Goal: Transaction & Acquisition: Purchase product/service

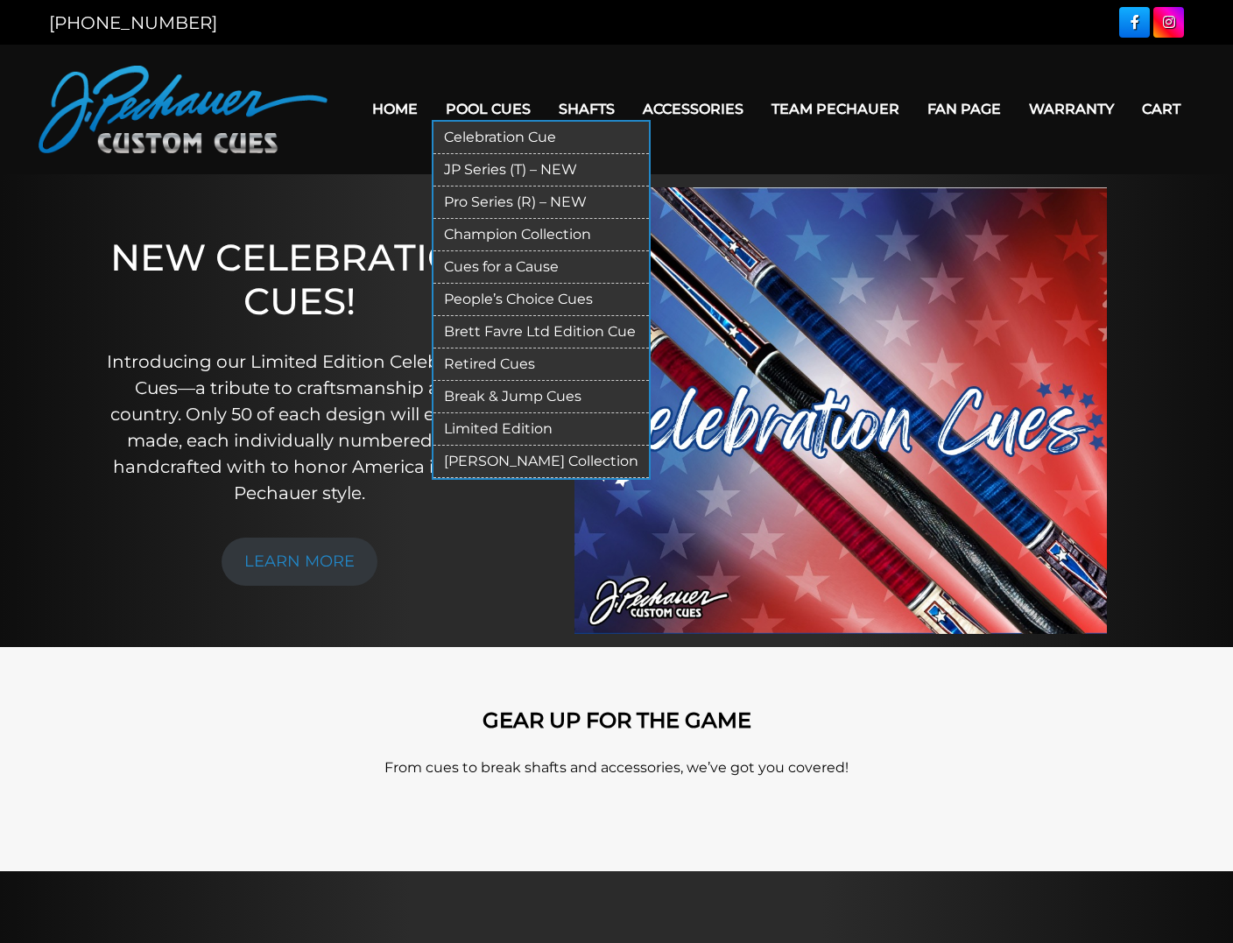
click at [495, 110] on link "Pool Cues" at bounding box center [488, 109] width 113 height 45
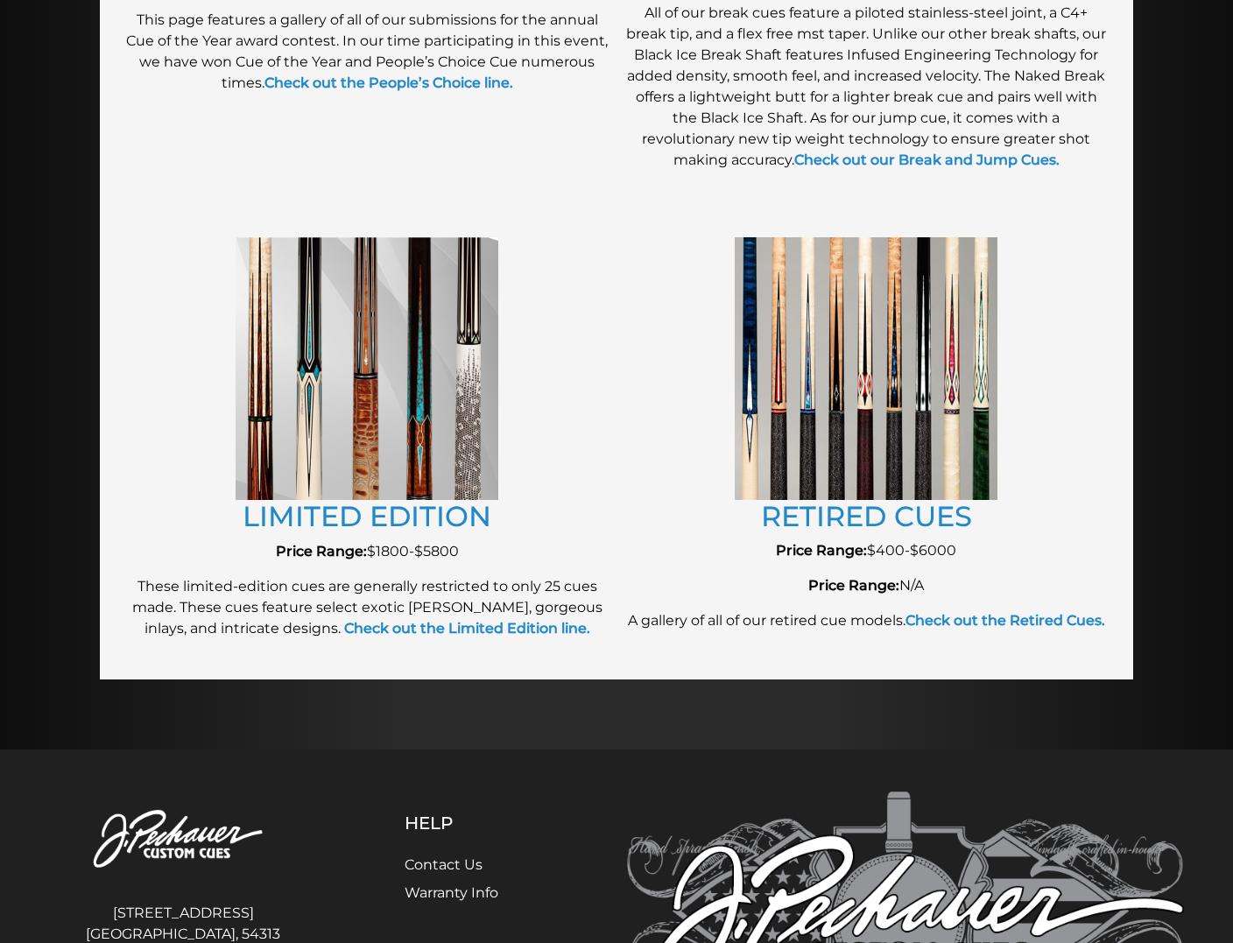
scroll to position [1792, 0]
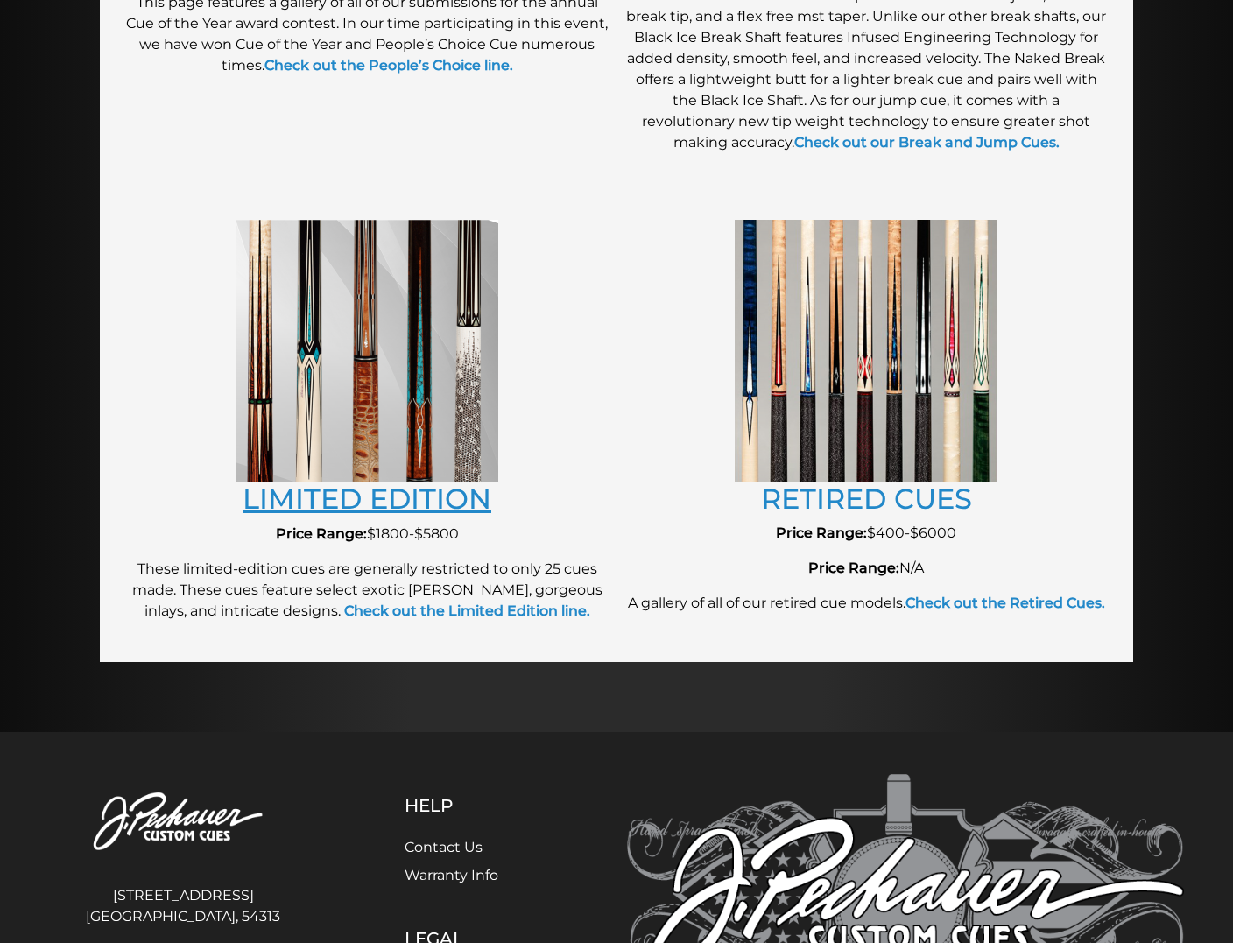
click at [441, 504] on link "LIMITED EDITION" at bounding box center [367, 499] width 249 height 34
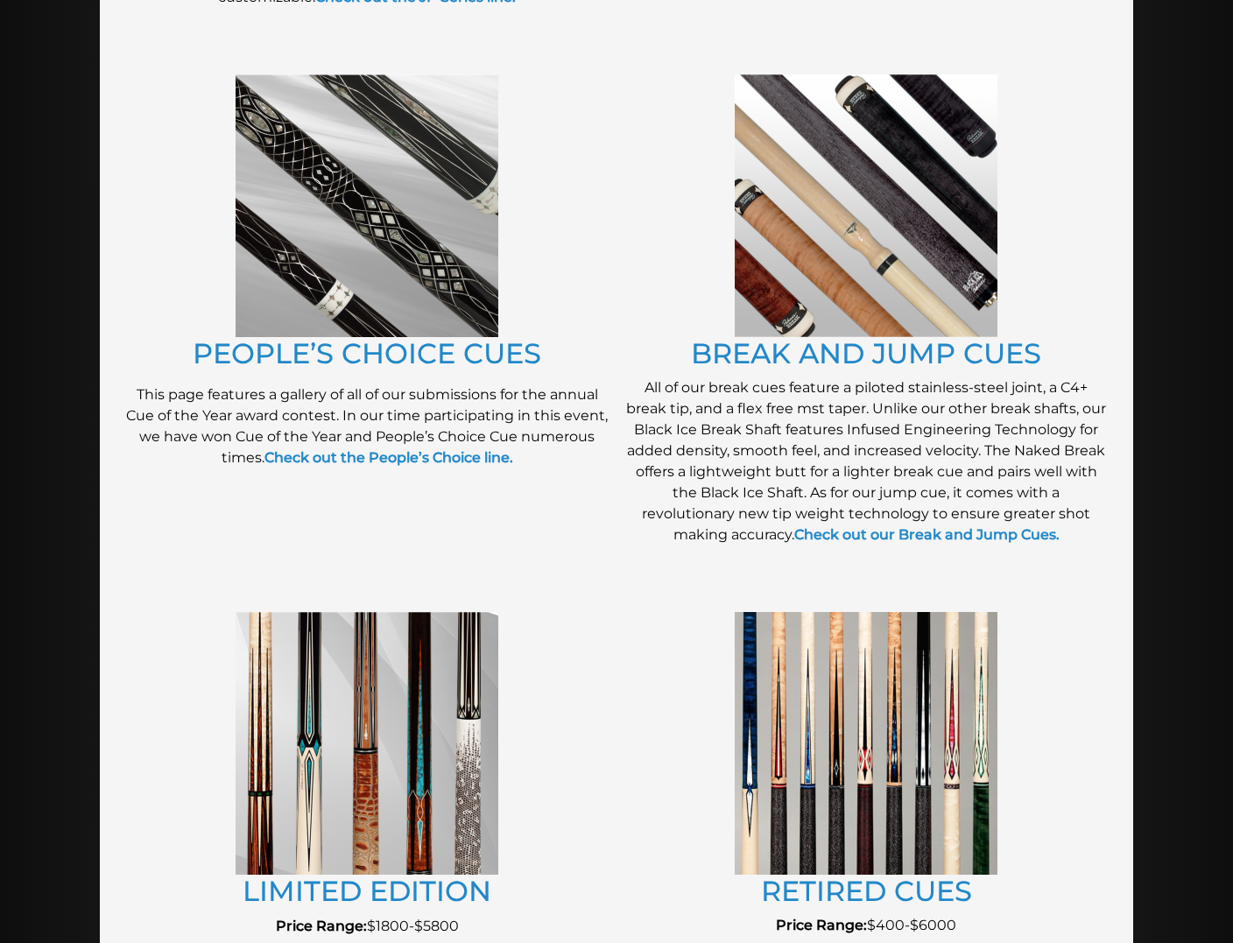
scroll to position [1397, 0]
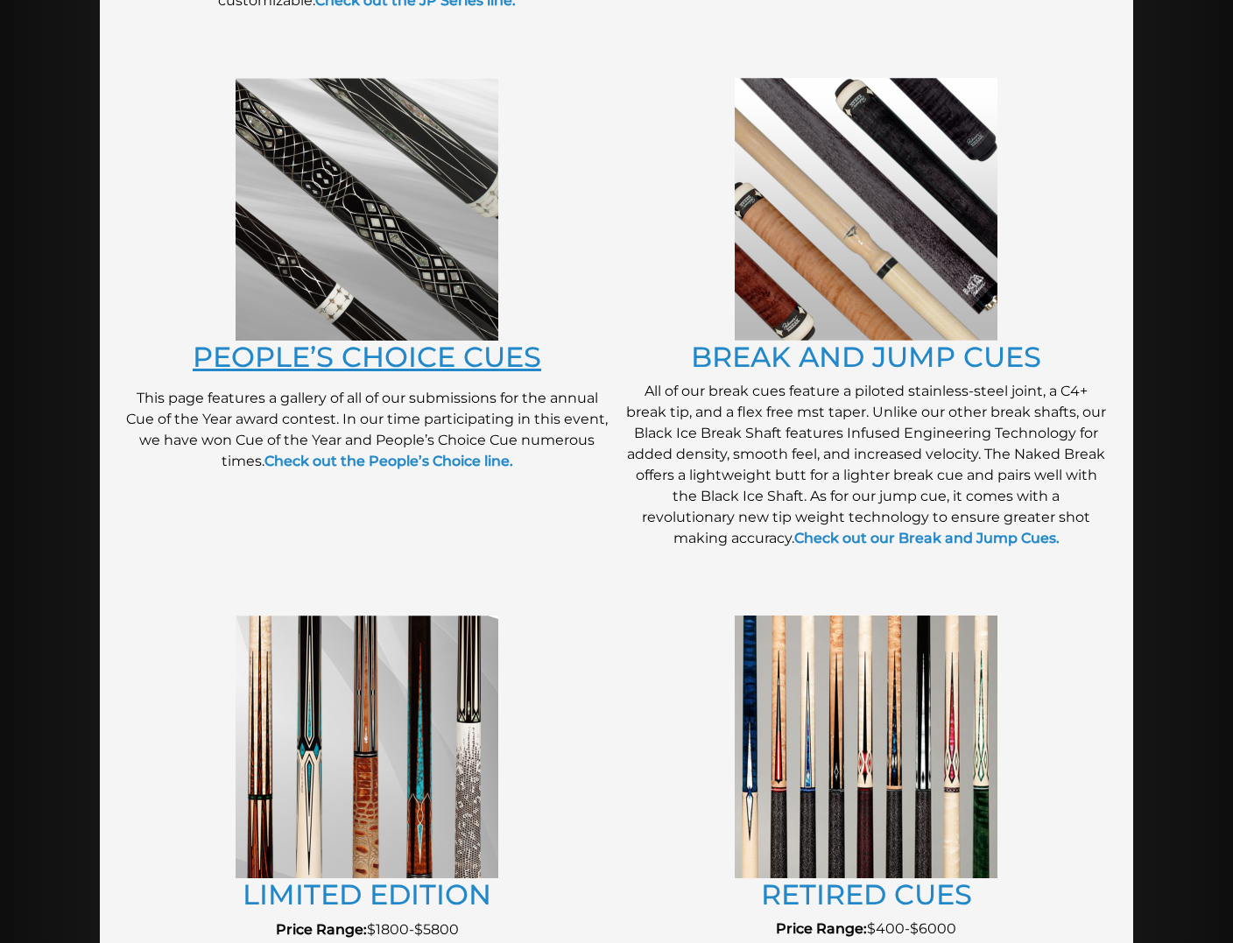
click at [465, 352] on link "PEOPLE’S CHOICE CUES" at bounding box center [367, 357] width 349 height 34
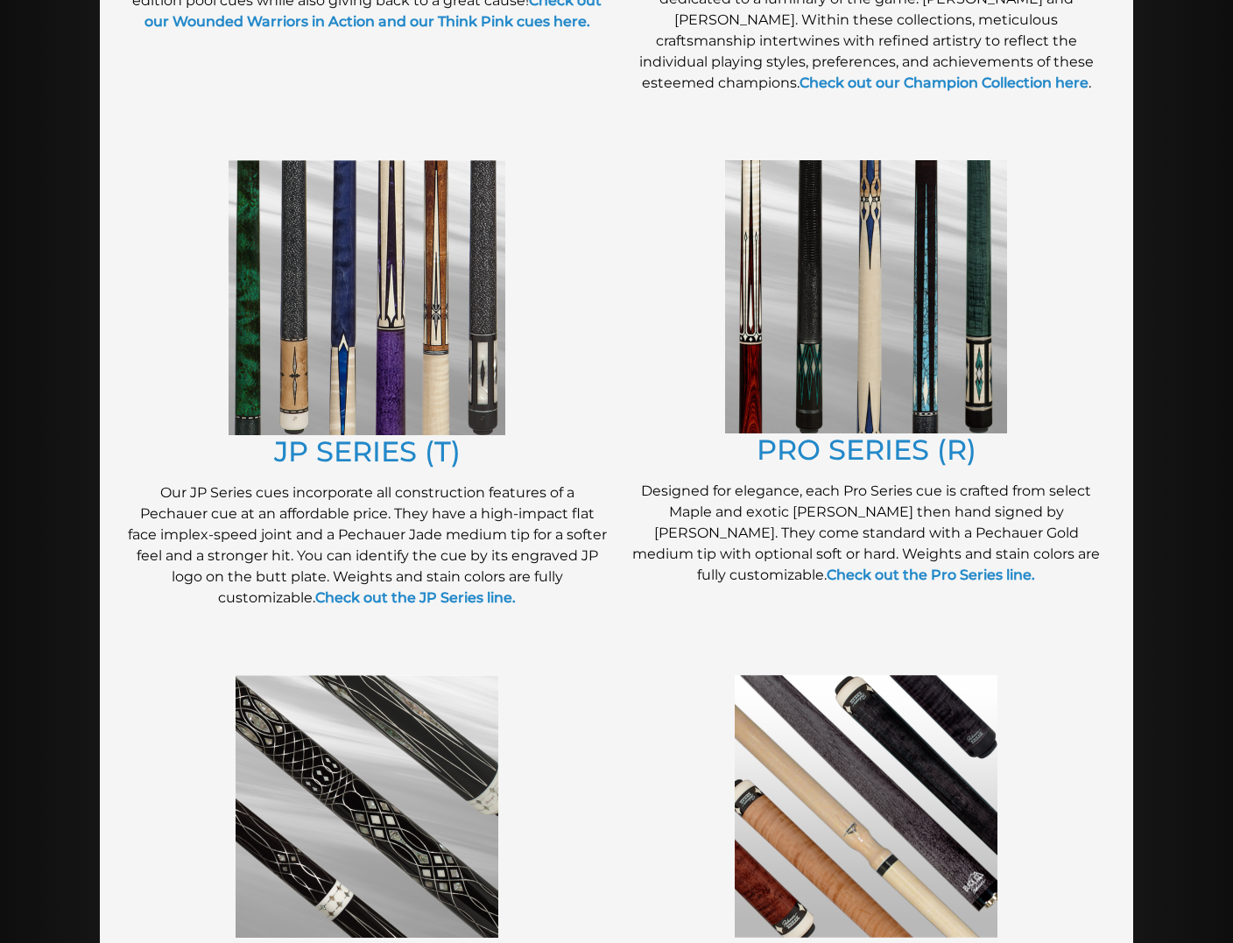
scroll to position [781, 0]
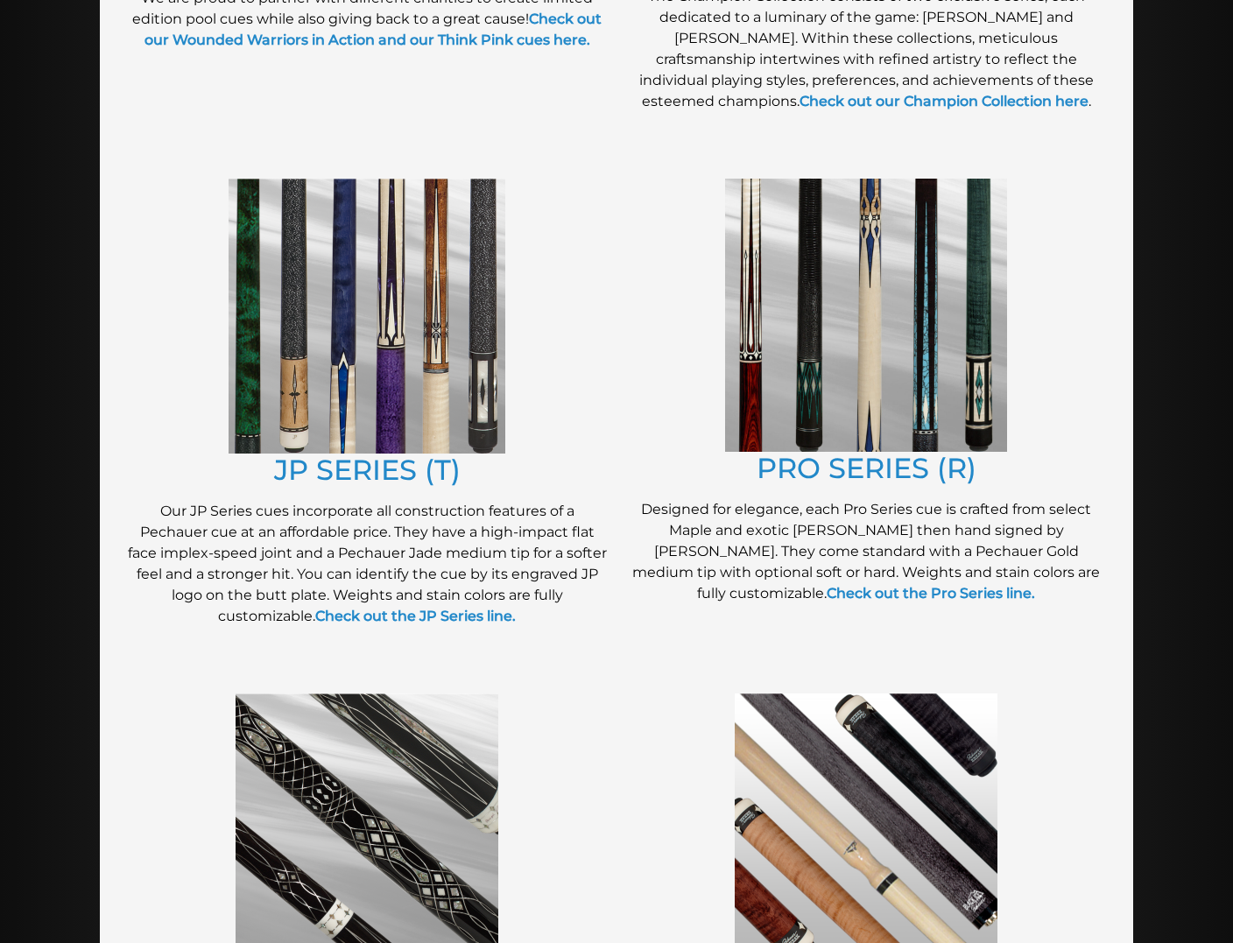
click at [846, 410] on img at bounding box center [866, 315] width 282 height 273
click at [353, 462] on link "JP SERIES (T)" at bounding box center [367, 470] width 187 height 34
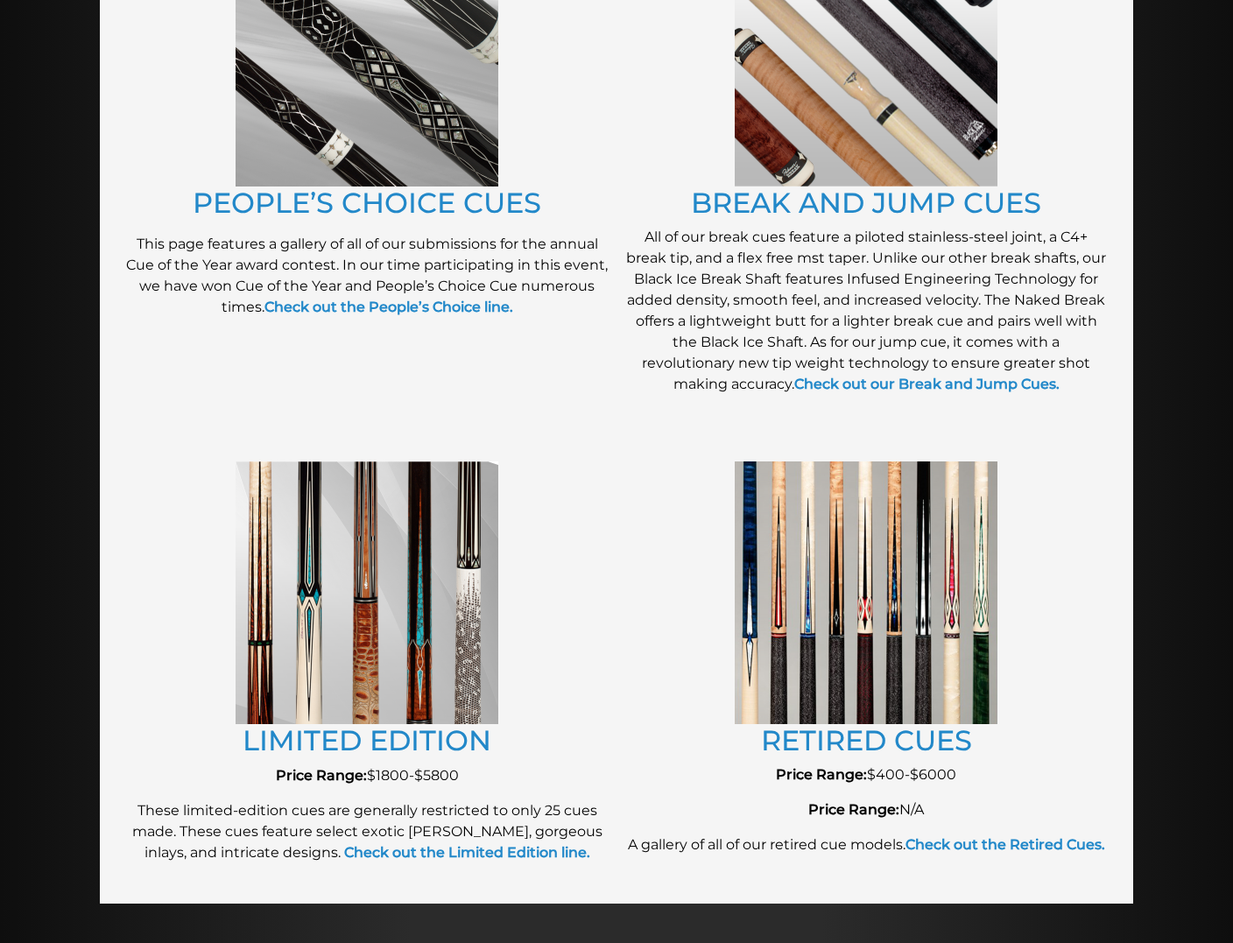
scroll to position [1578, 0]
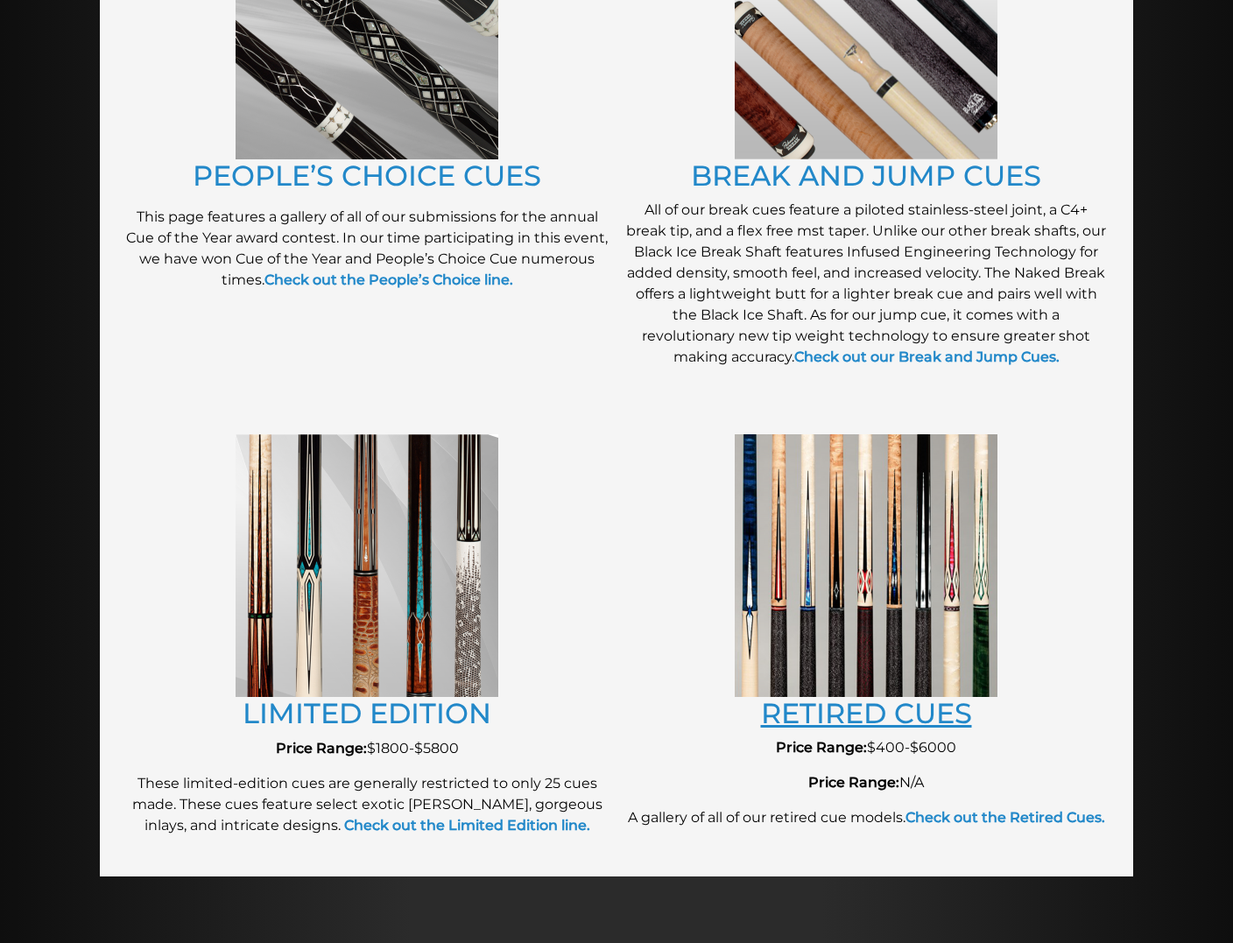
click at [912, 713] on link "RETIRED CUES" at bounding box center [866, 713] width 211 height 34
click at [891, 595] on img at bounding box center [866, 565] width 263 height 262
click at [889, 720] on link "RETIRED CUES" at bounding box center [866, 713] width 211 height 34
click at [383, 717] on link "LIMITED EDITION" at bounding box center [367, 713] width 249 height 34
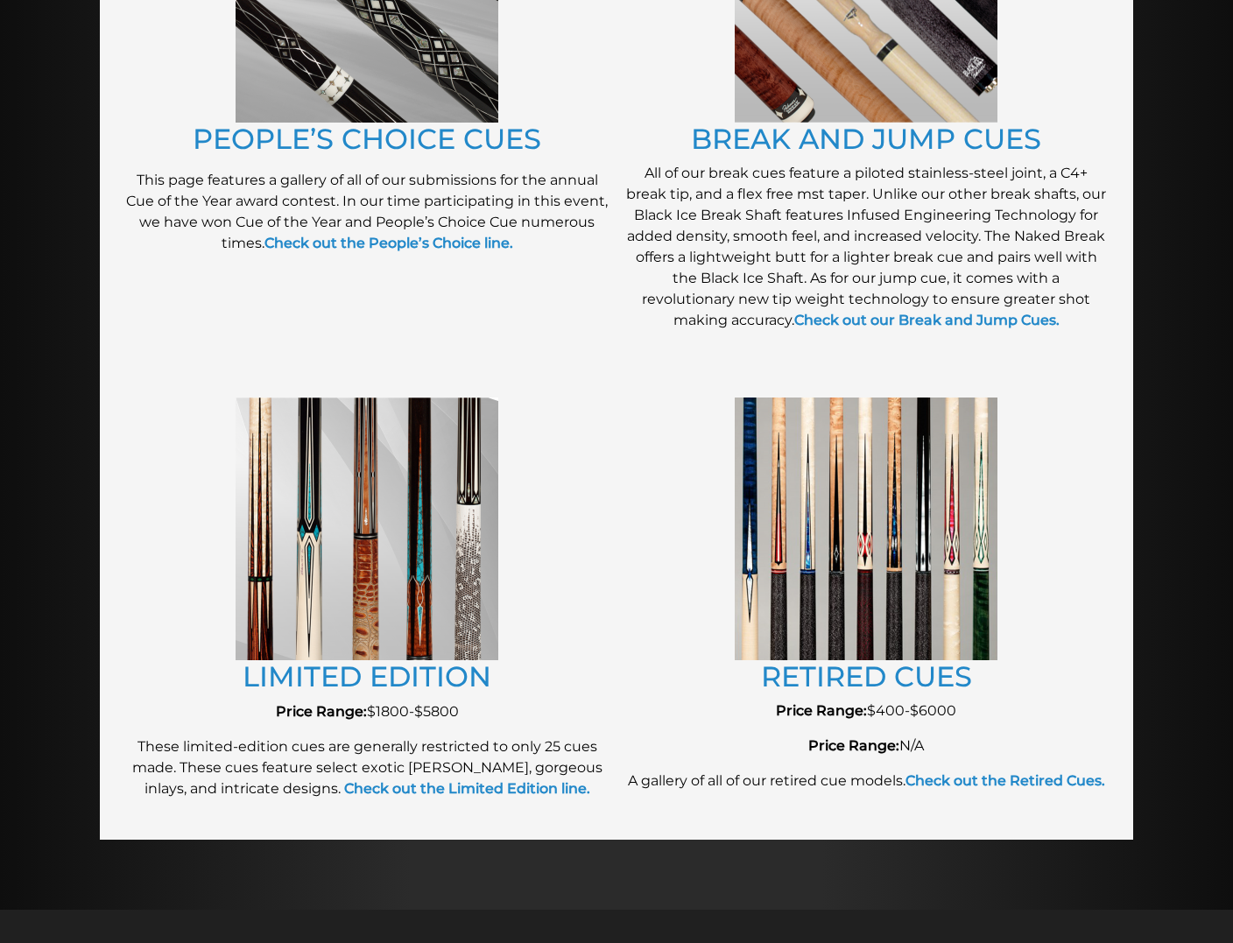
scroll to position [1616, 0]
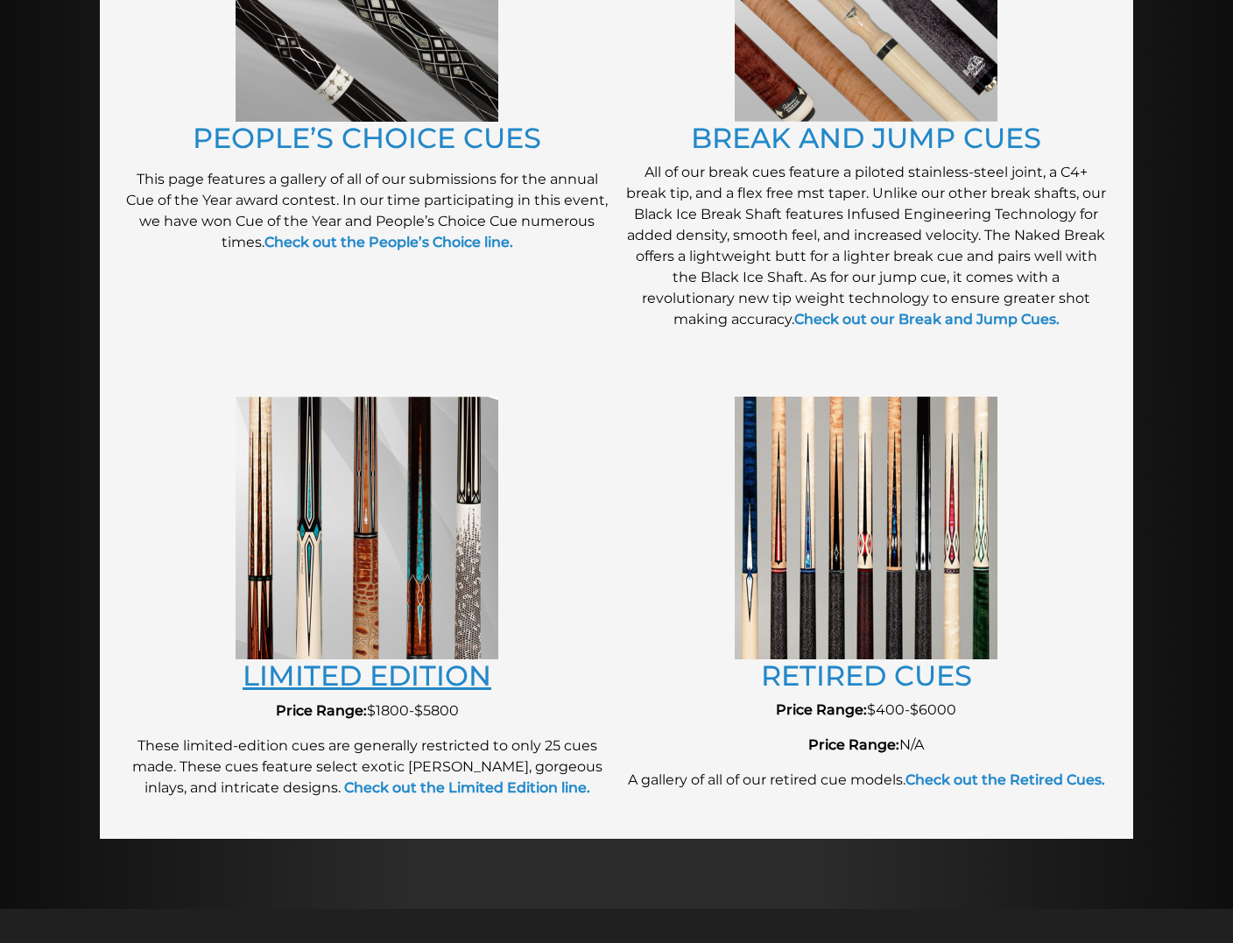
click at [368, 660] on link "LIMITED EDITION" at bounding box center [367, 675] width 249 height 34
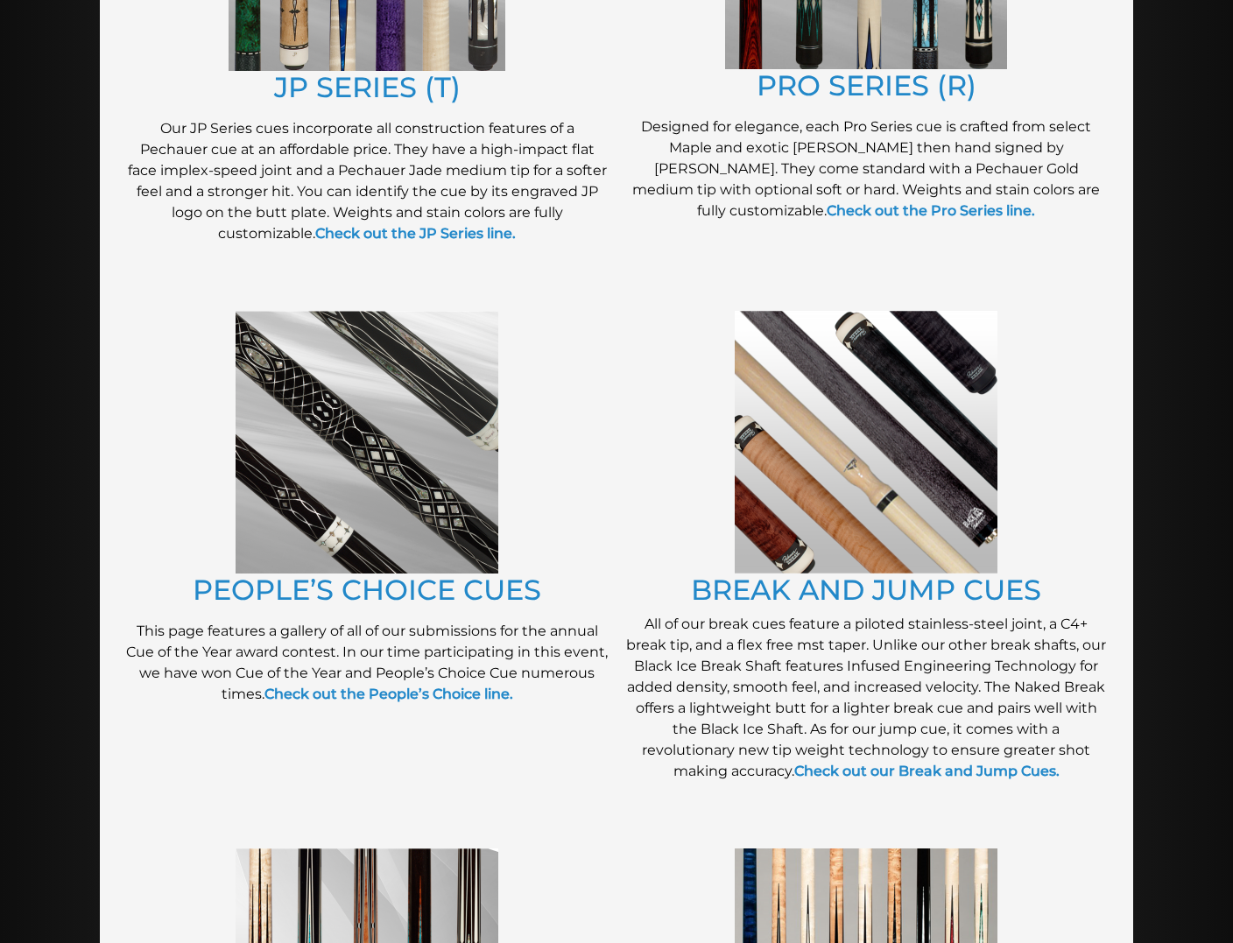
scroll to position [1069, 0]
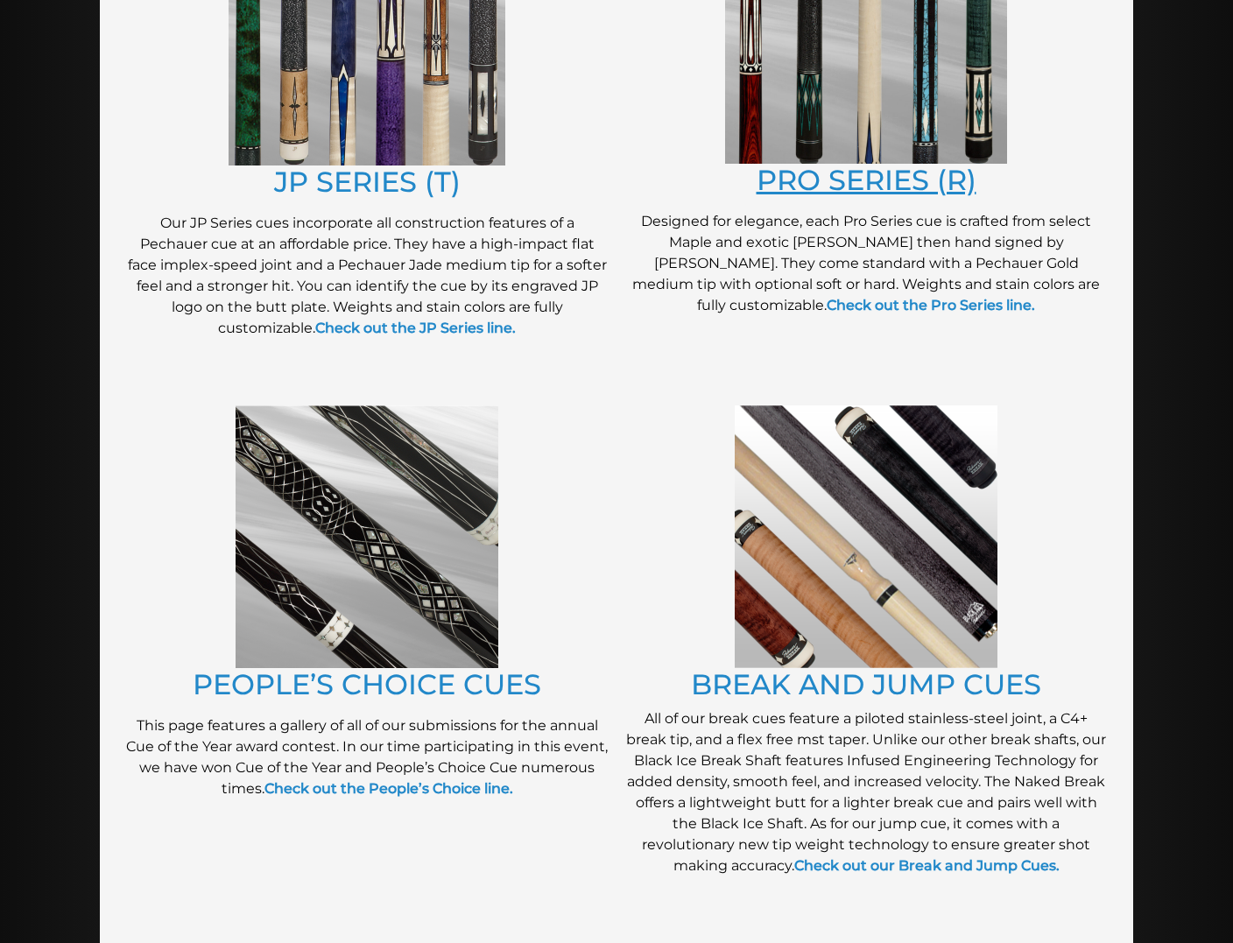
click at [897, 166] on link "PRO SERIES (R)" at bounding box center [867, 180] width 220 height 34
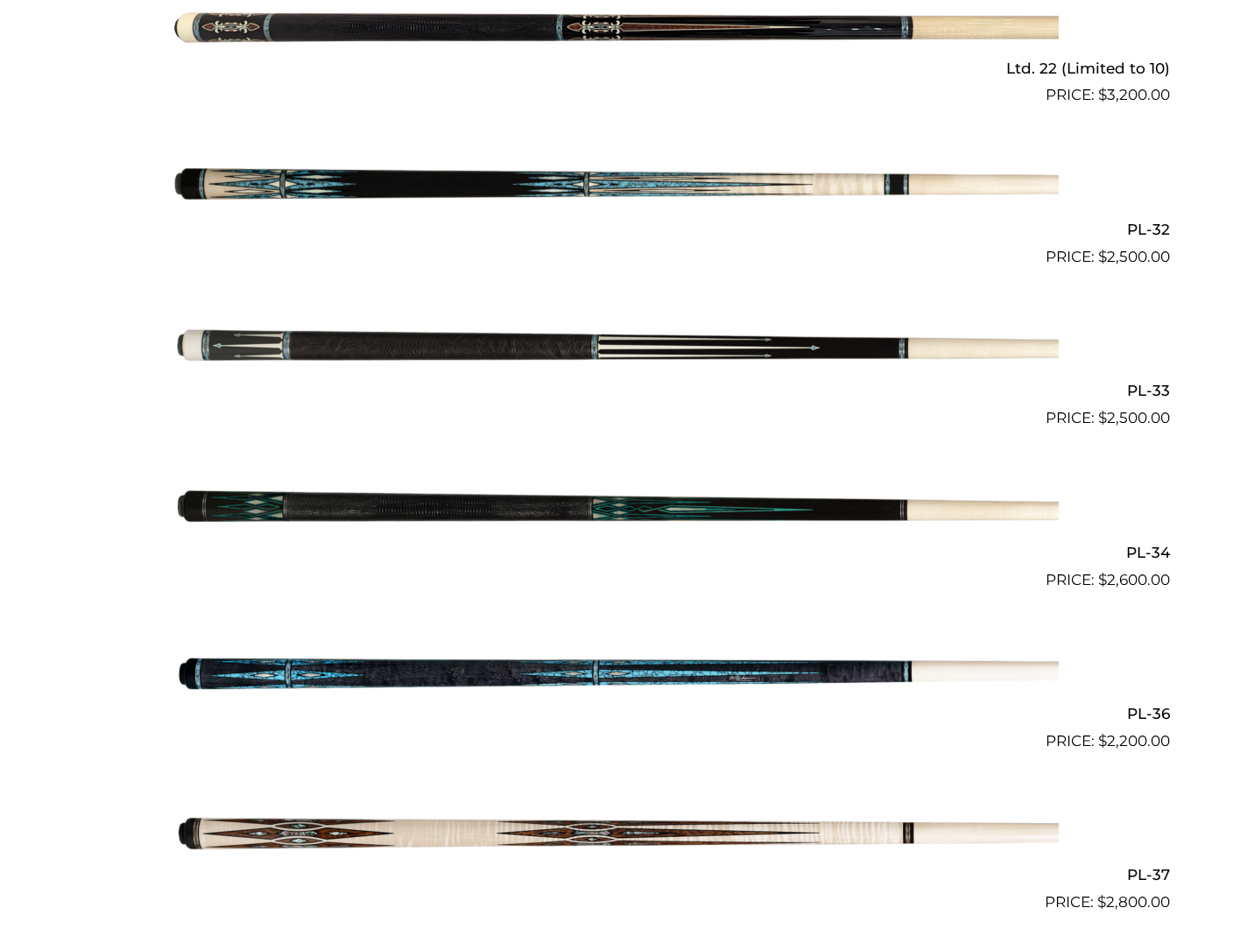
scroll to position [1035, 0]
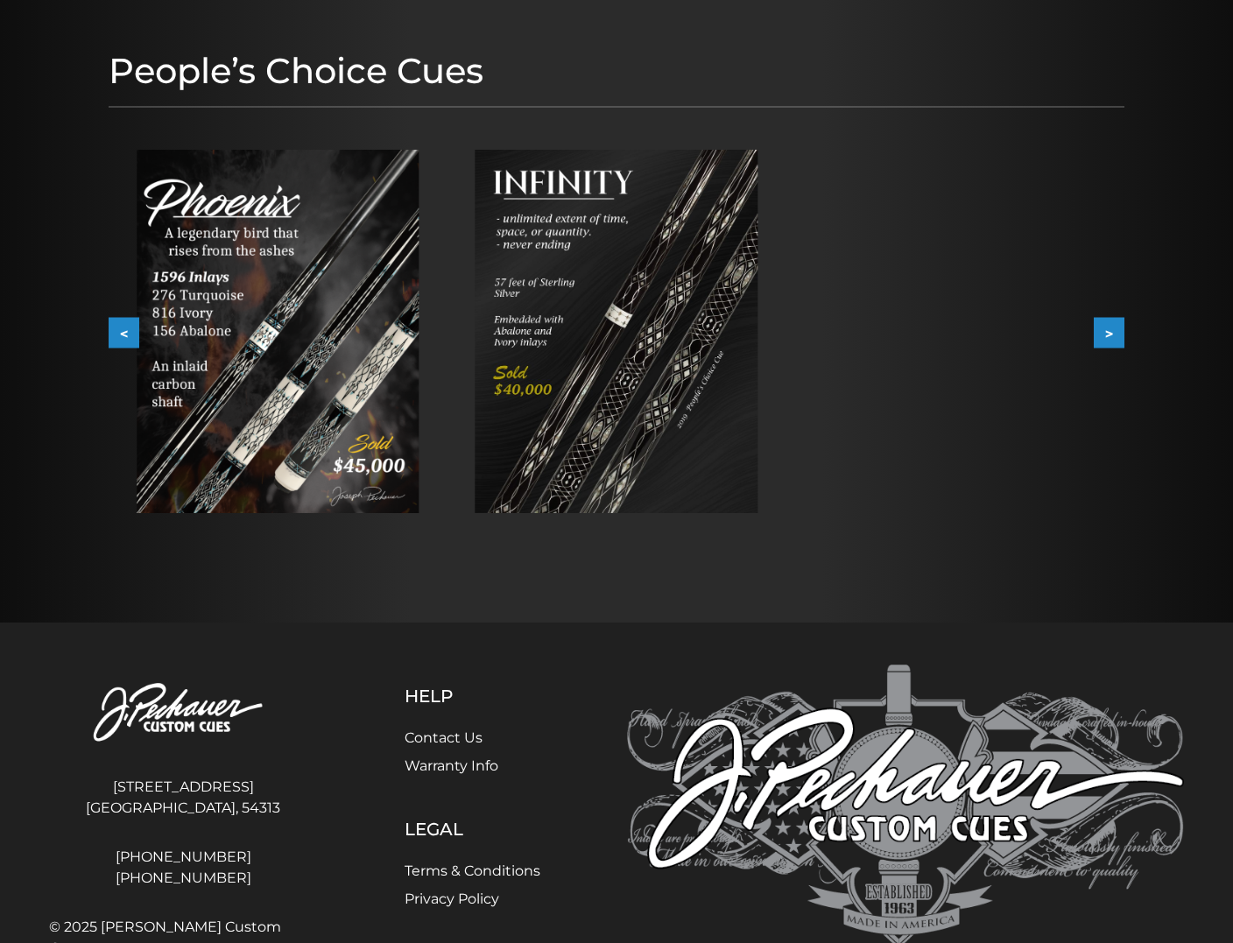
scroll to position [282, 0]
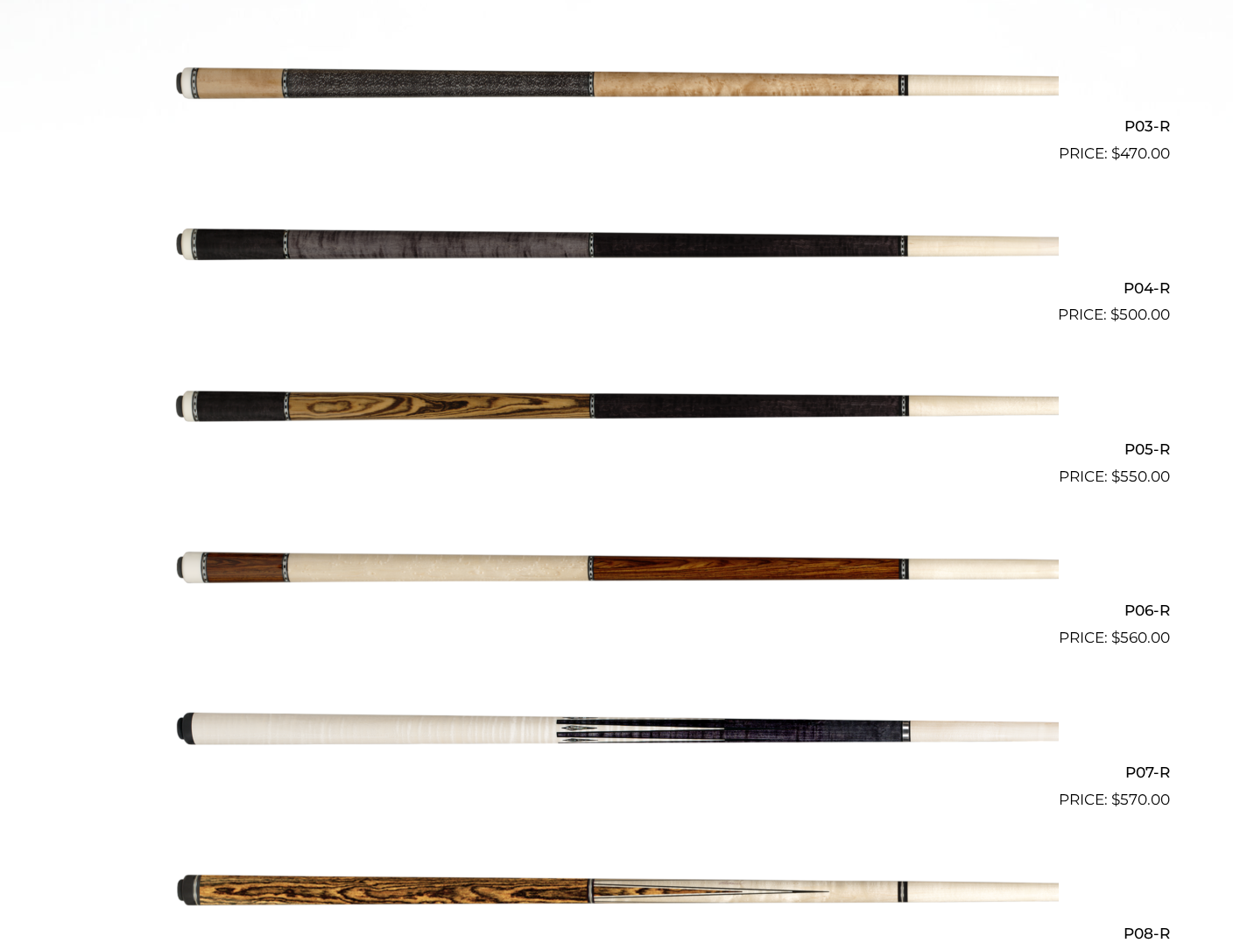
scroll to position [816, 0]
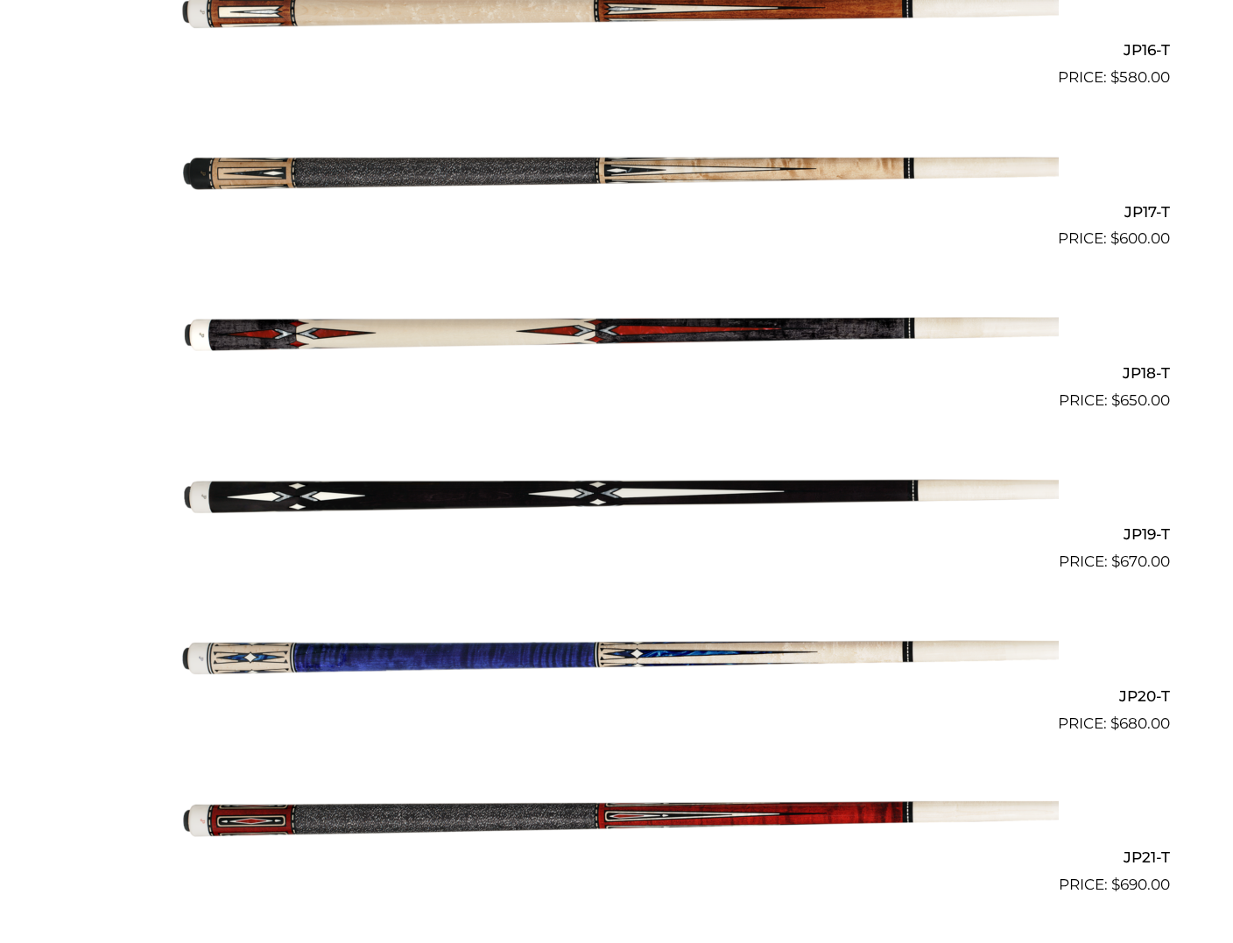
scroll to position [3052, 0]
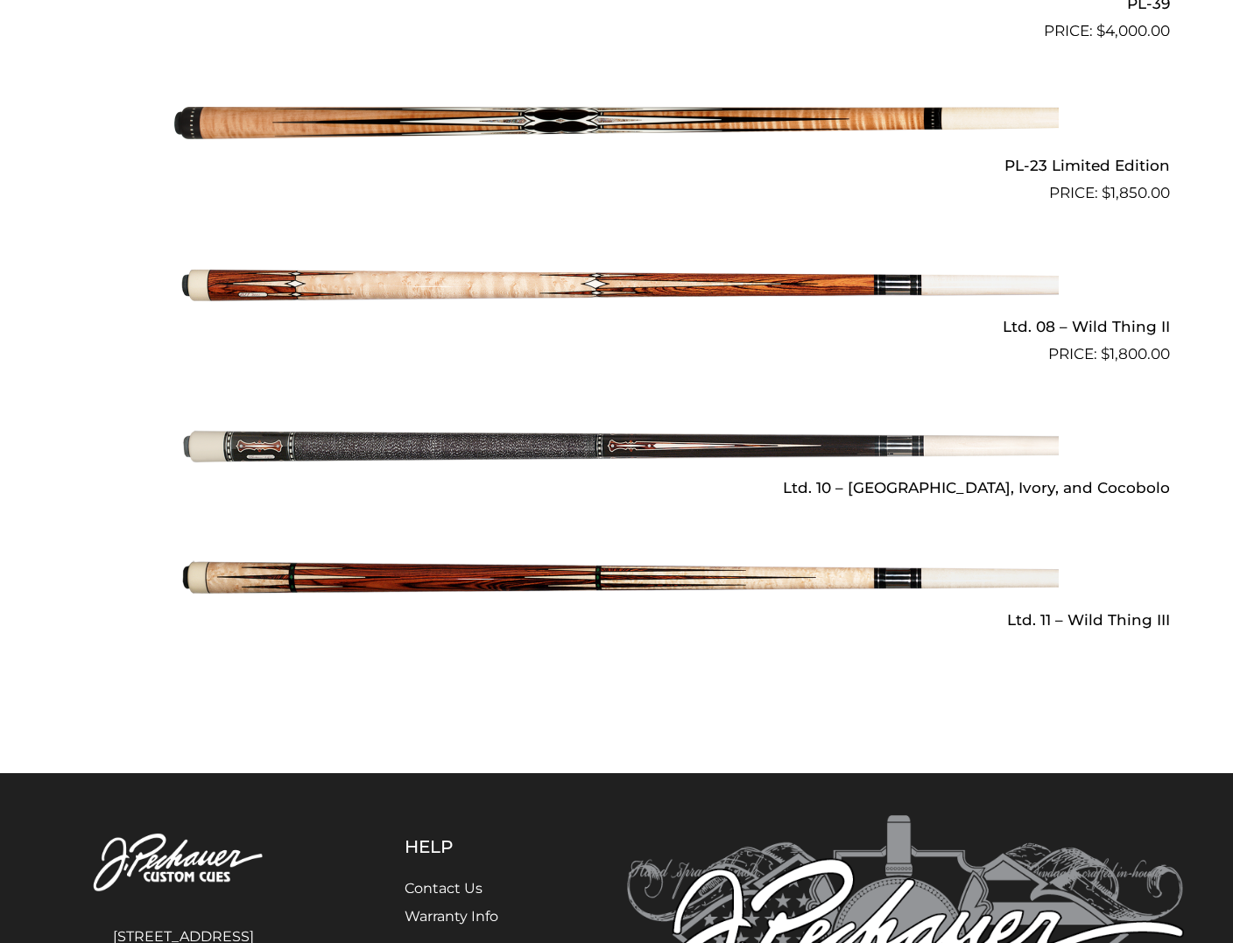
scroll to position [2352, 0]
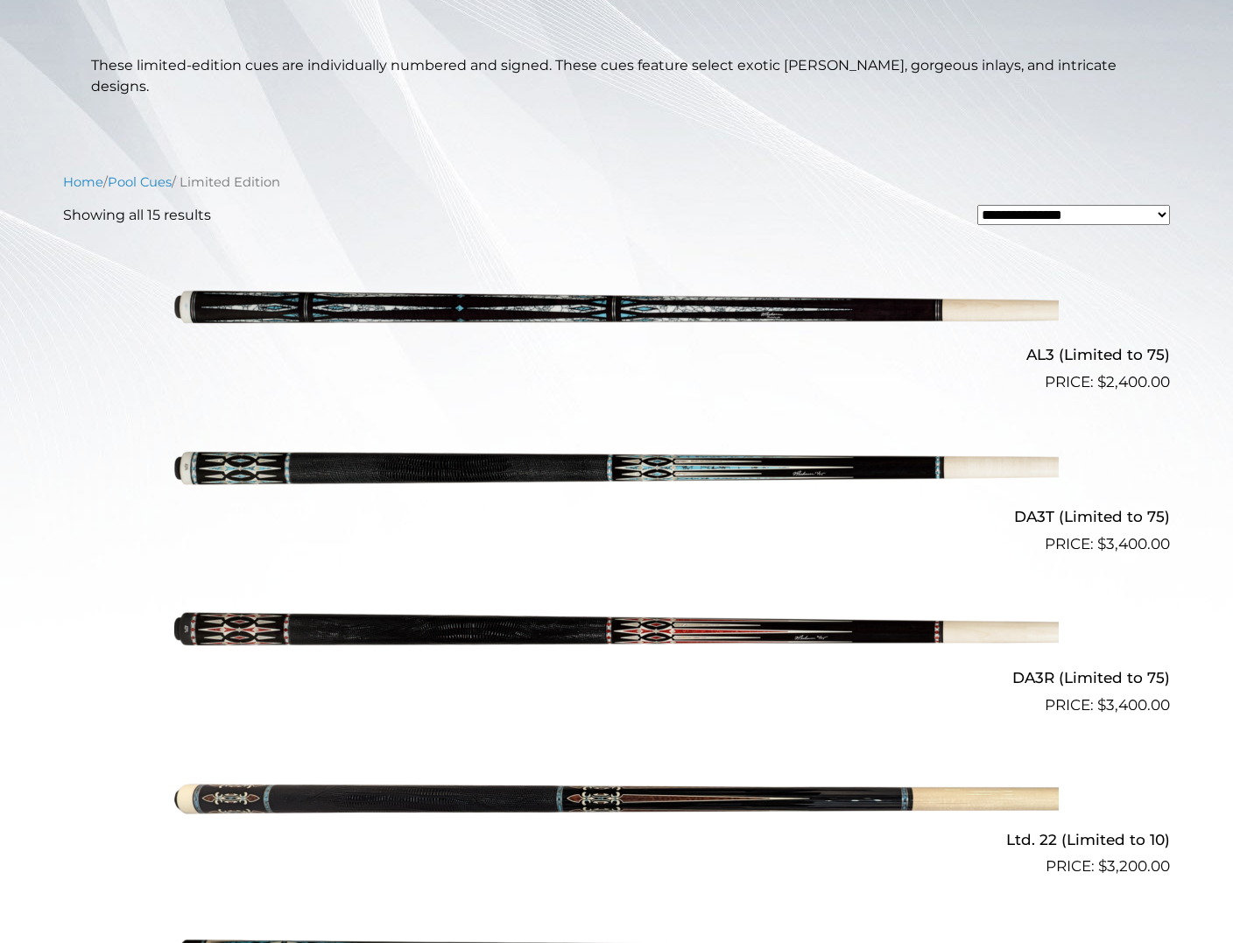
scroll to position [382, 0]
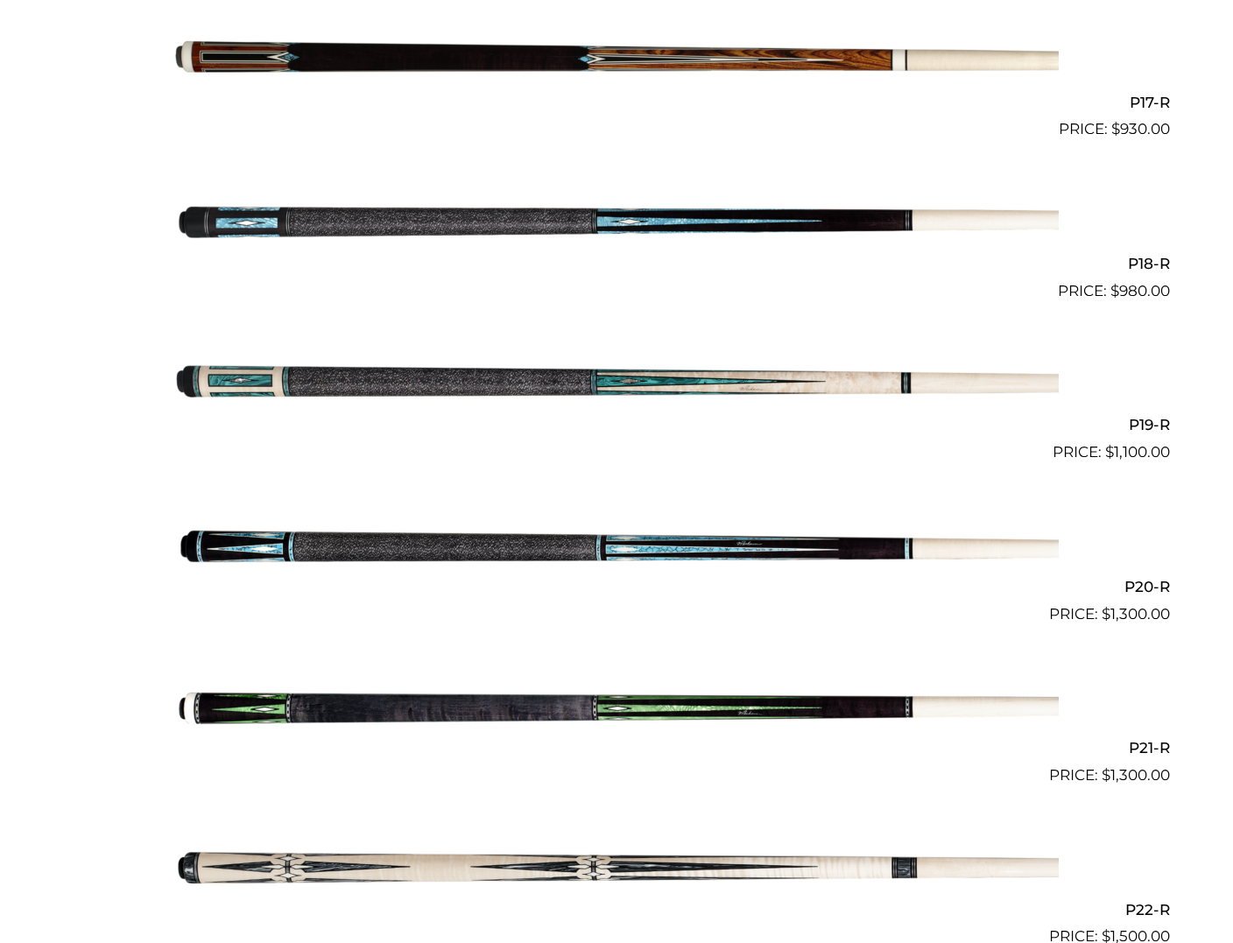
scroll to position [3295, 0]
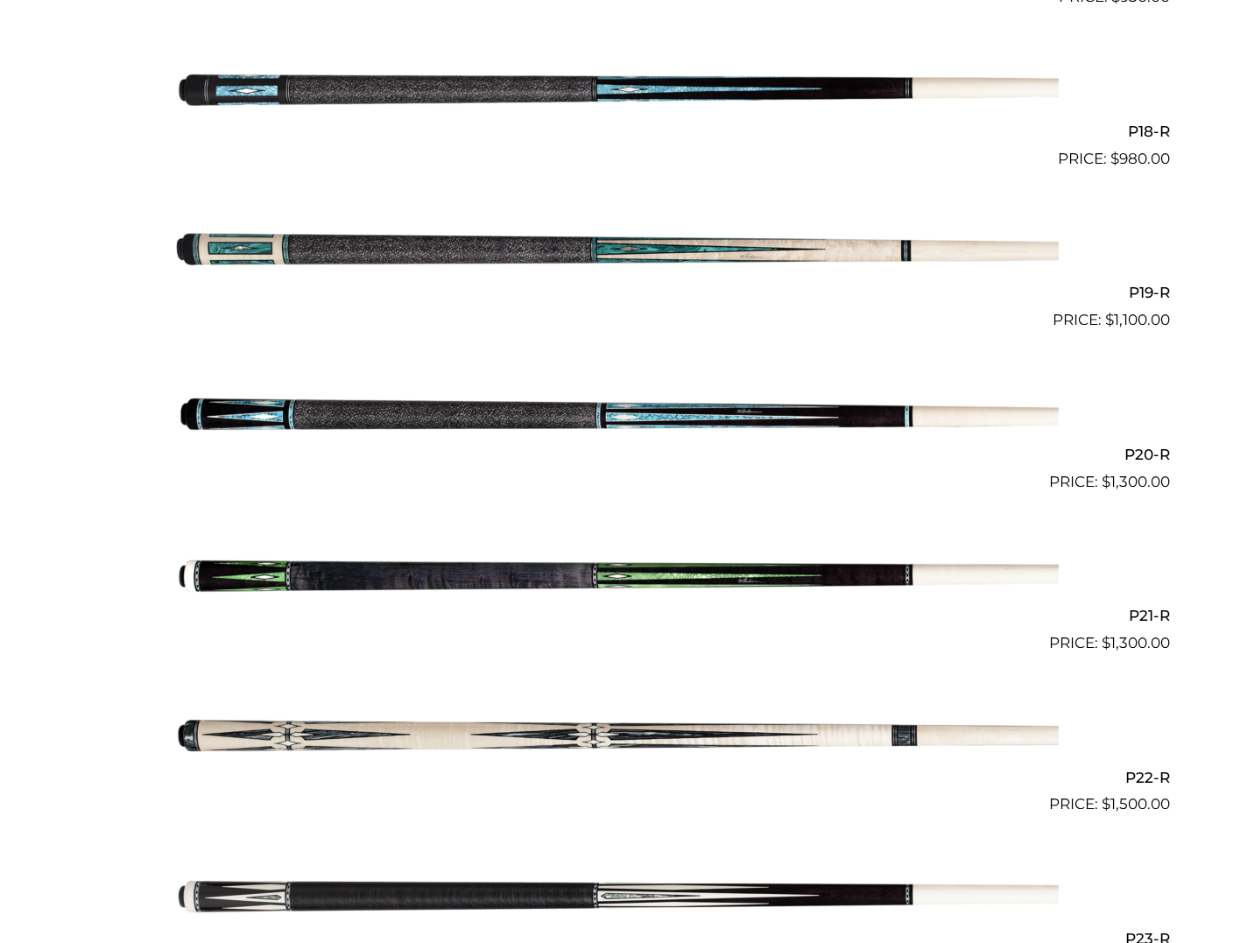
click at [418, 410] on img at bounding box center [616, 412] width 884 height 147
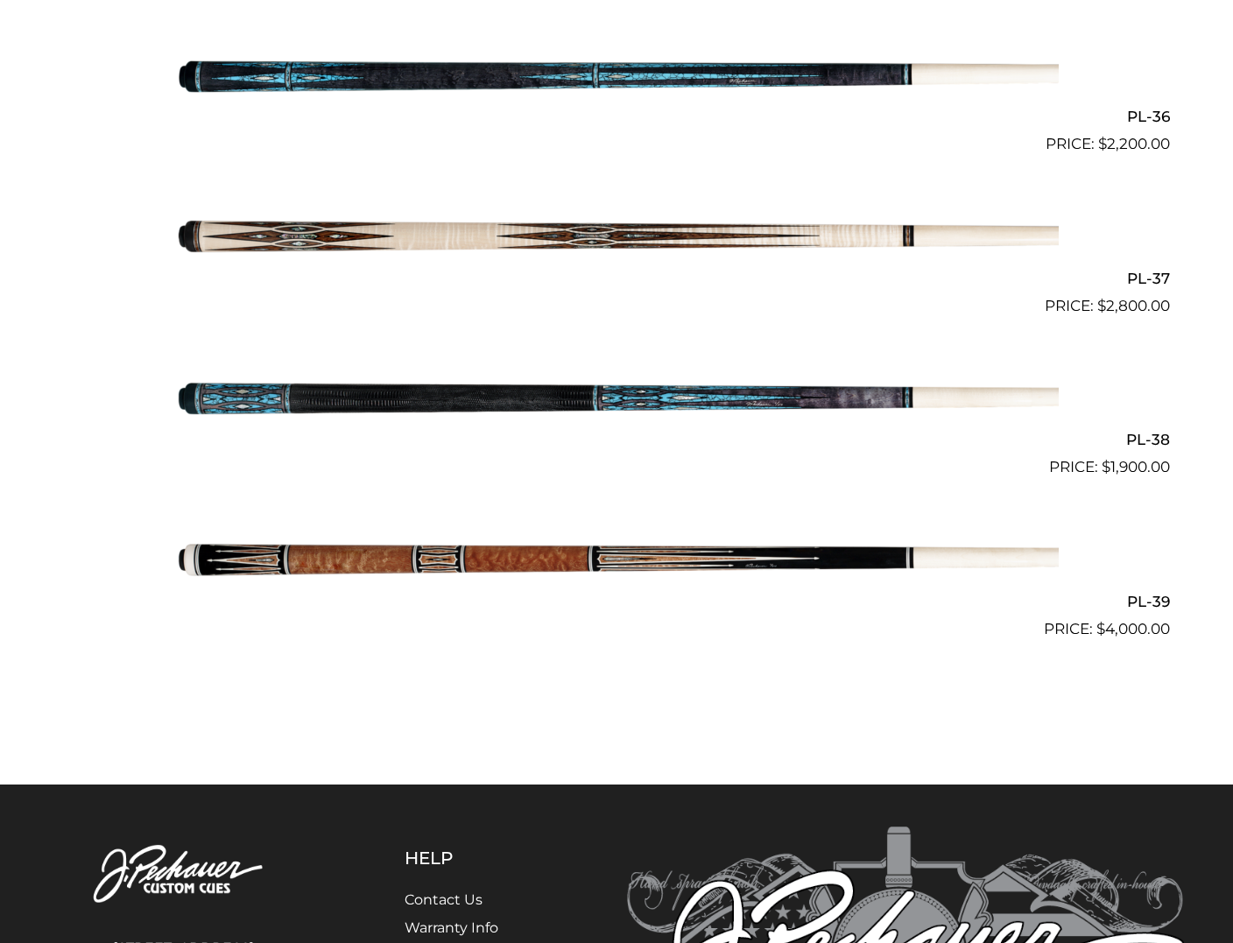
scroll to position [4764, 0]
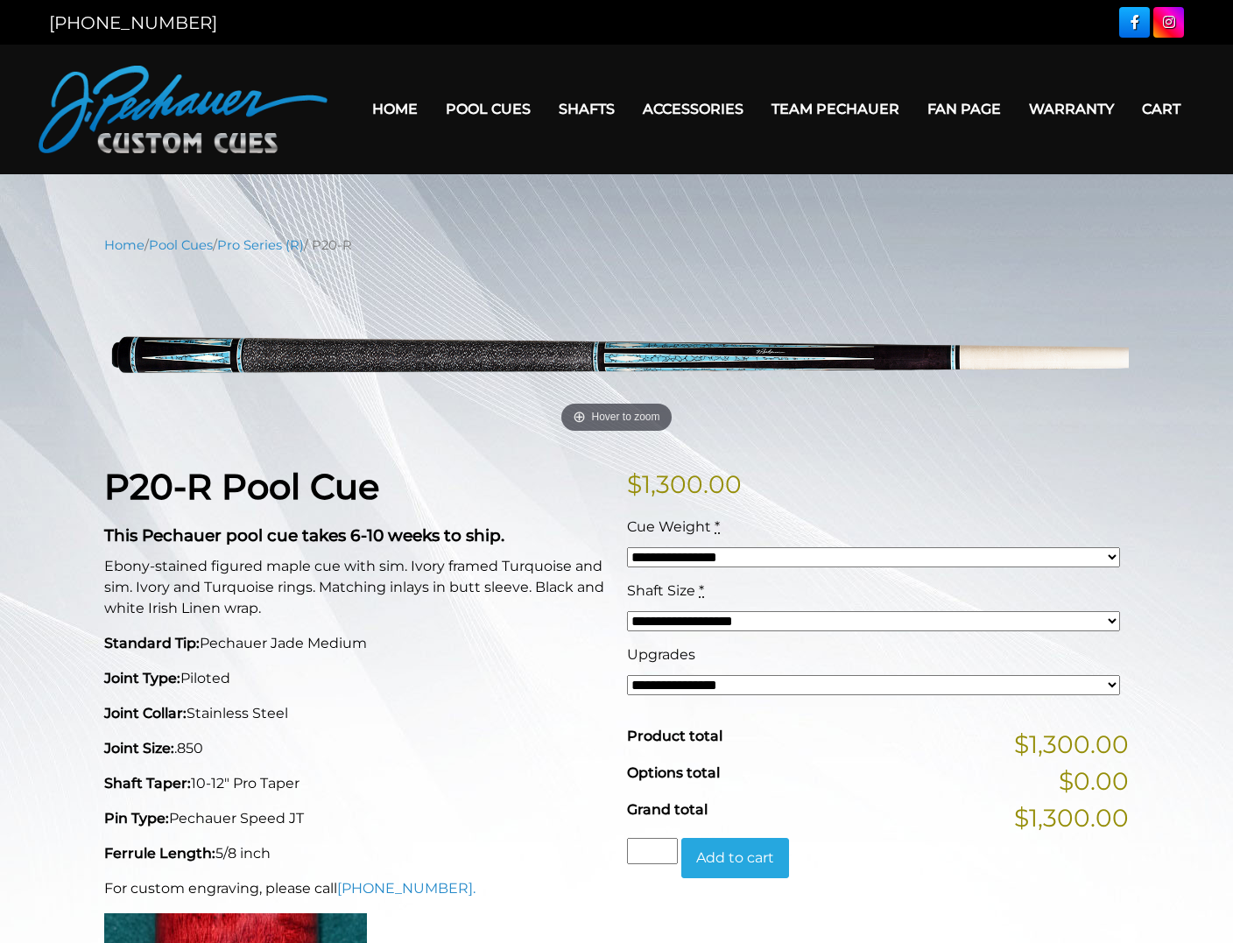
click at [849, 621] on select "**********" at bounding box center [873, 621] width 493 height 20
click at [529, 709] on p "Joint Collar: Stainless Steel" at bounding box center [355, 713] width 502 height 21
